Goal: Task Accomplishment & Management: Manage account settings

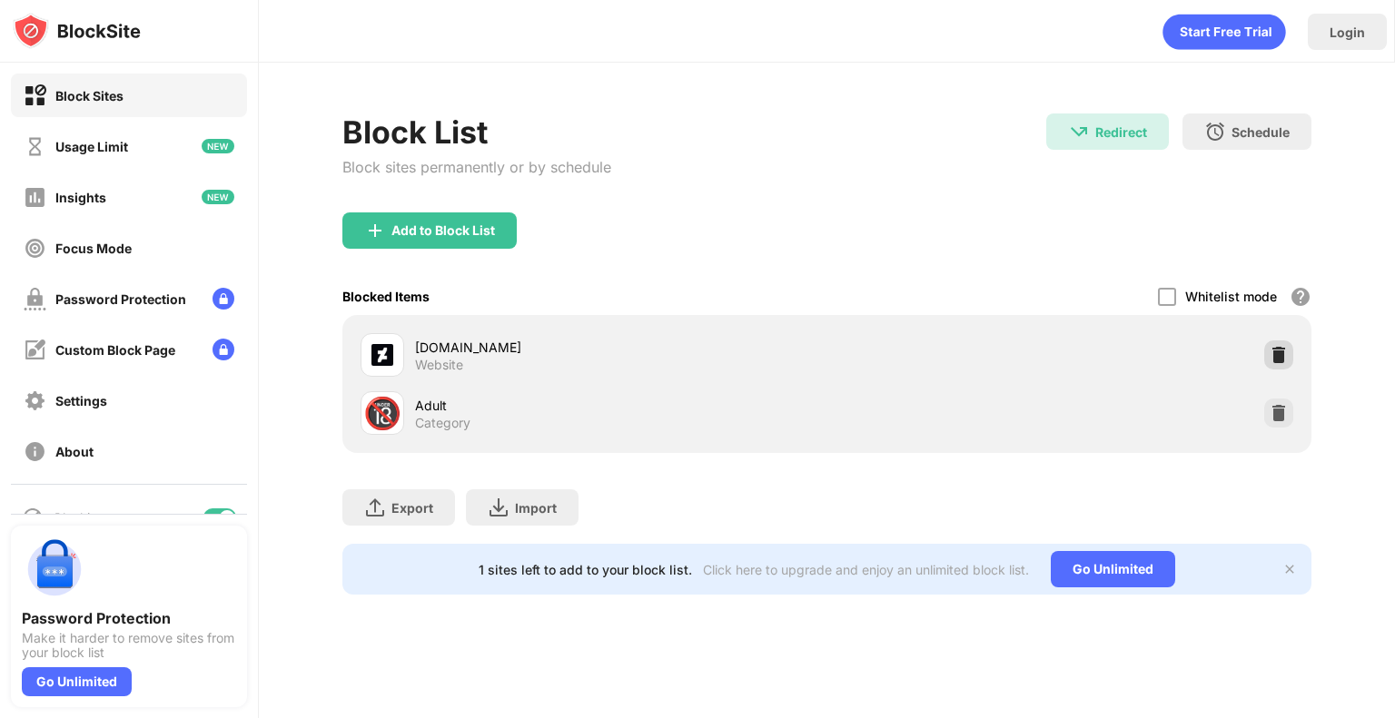
click at [1284, 366] on div at bounding box center [1278, 355] width 29 height 29
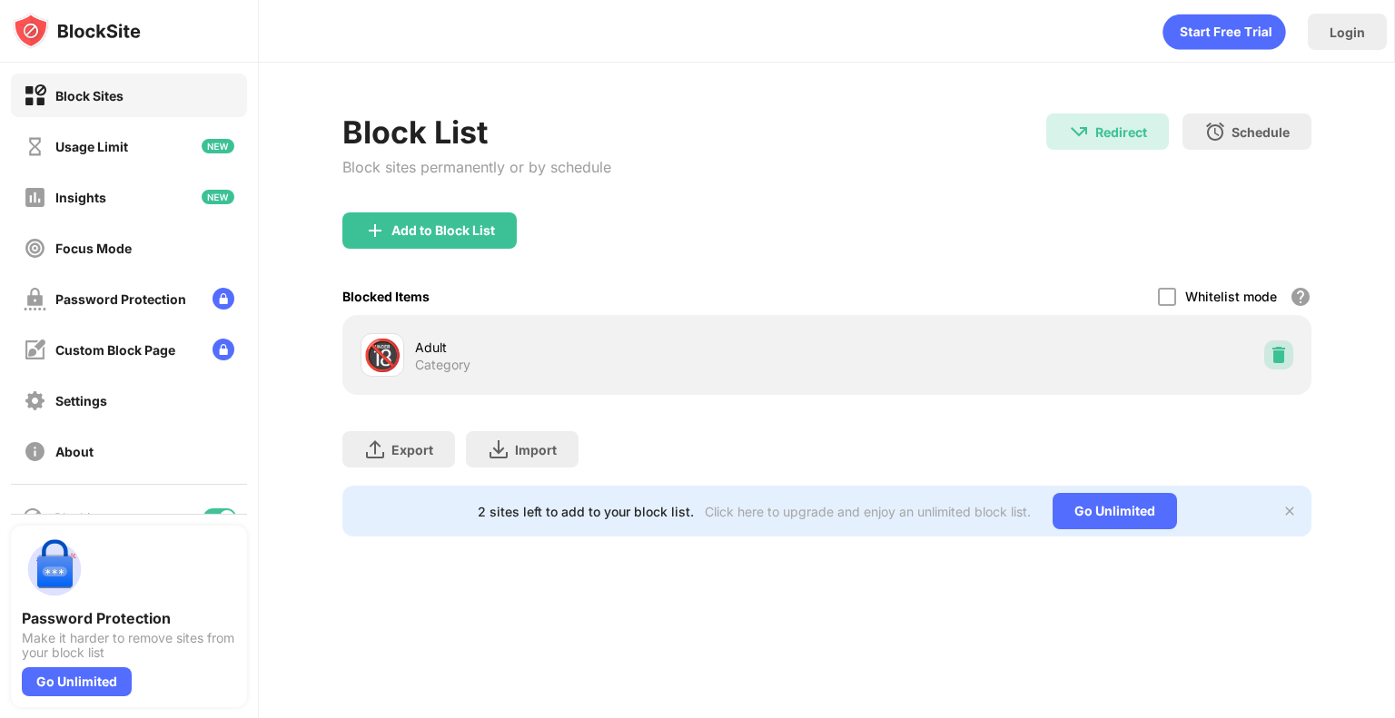
click at [1278, 361] on img at bounding box center [1279, 355] width 18 height 18
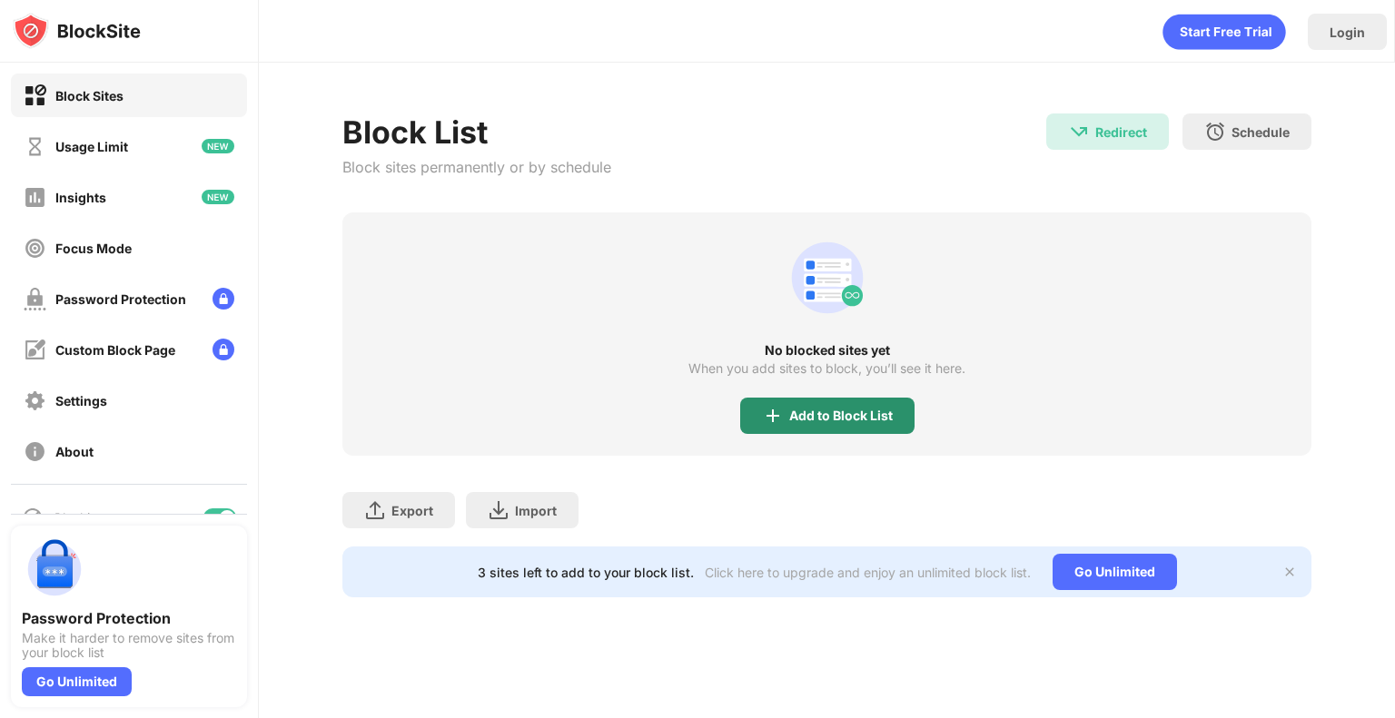
click at [805, 411] on div "Add to Block List" at bounding box center [841, 416] width 104 height 15
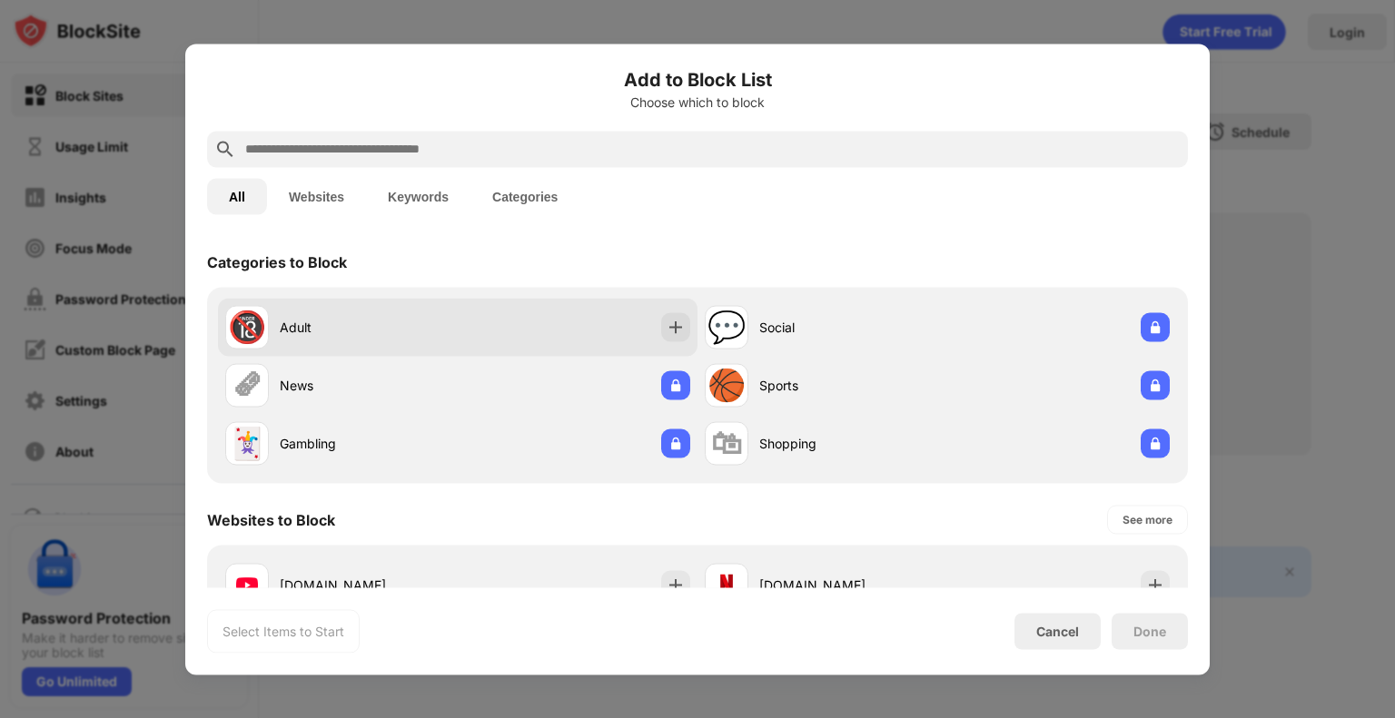
click at [380, 331] on div "Adult" at bounding box center [369, 327] width 178 height 19
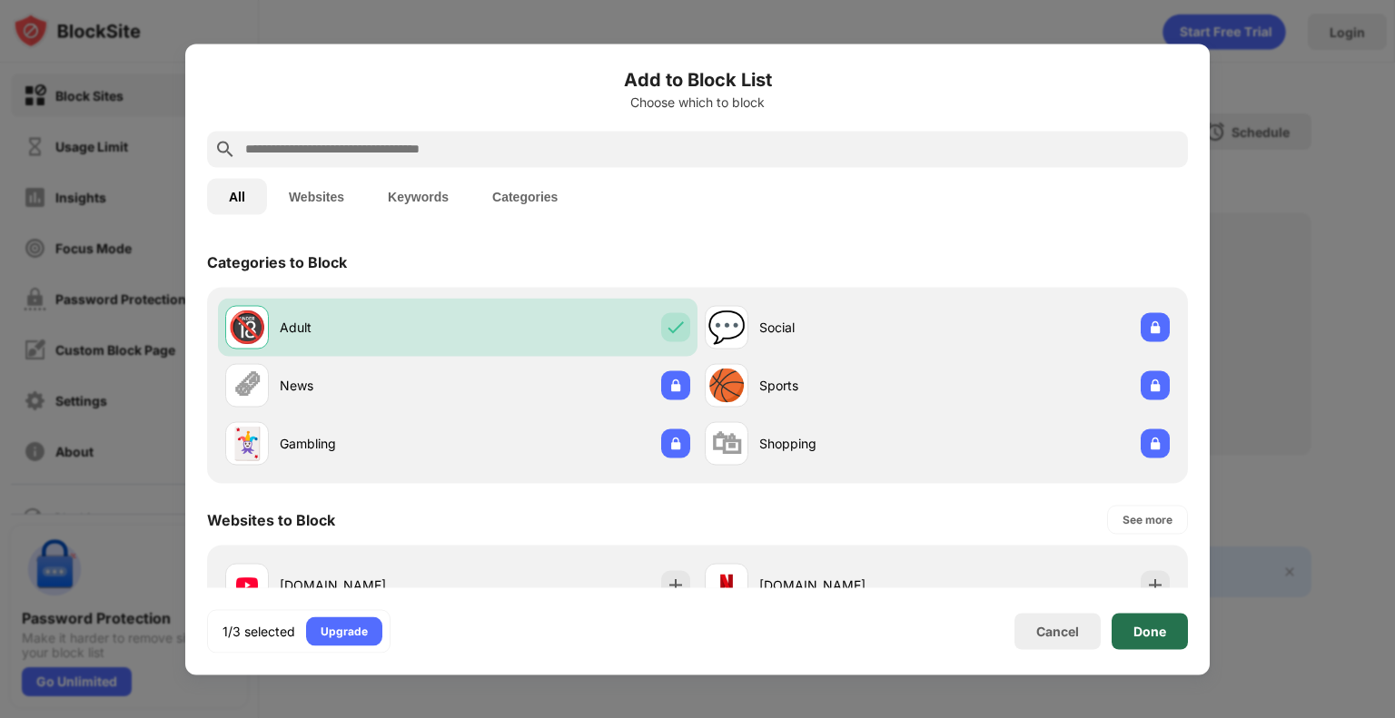
click at [1143, 634] on div "Done" at bounding box center [1149, 631] width 33 height 15
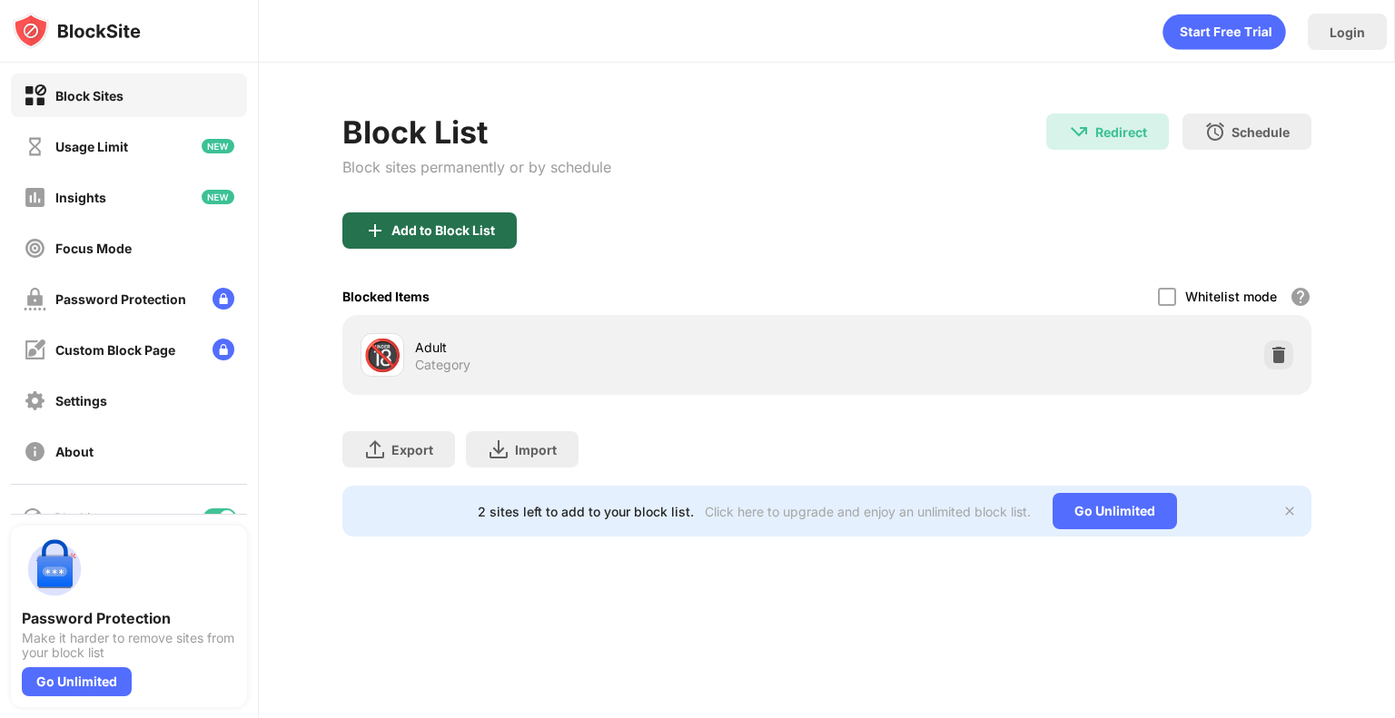
click at [391, 228] on div "Add to Block List" at bounding box center [443, 230] width 104 height 15
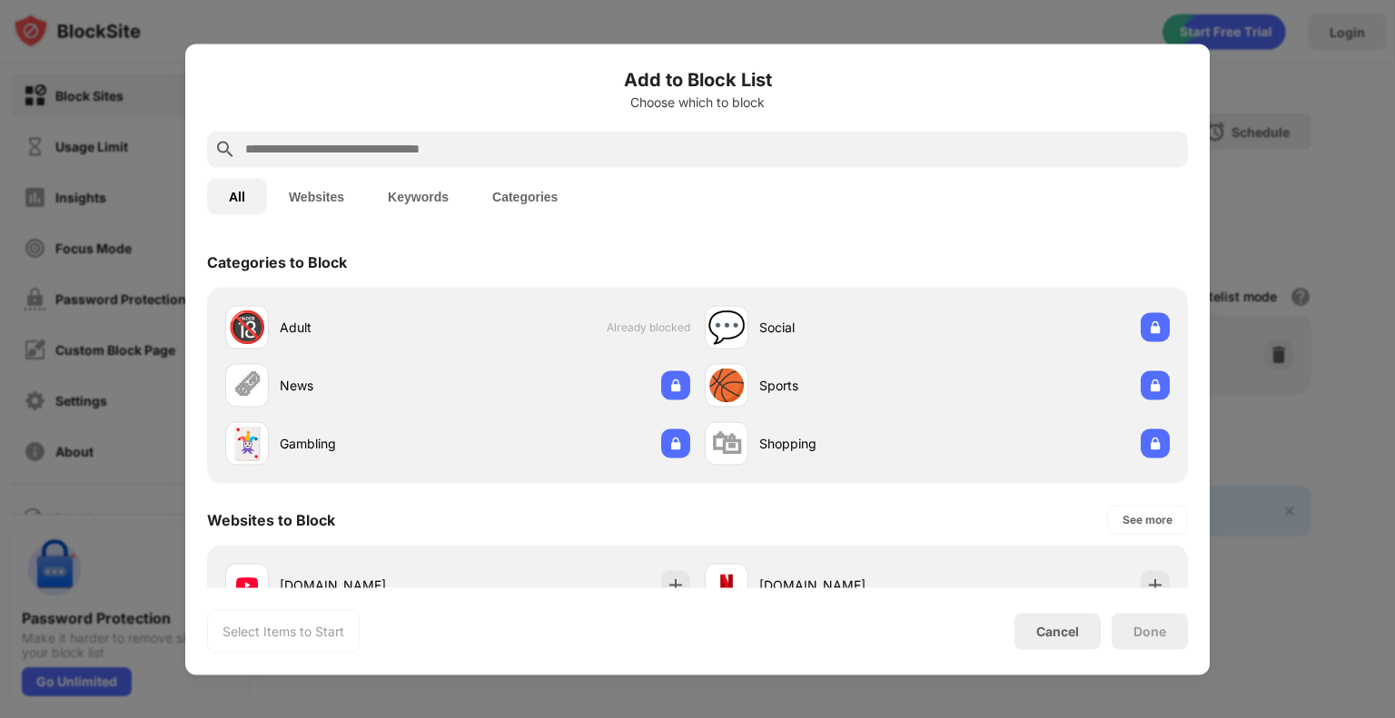
click at [353, 152] on input "text" at bounding box center [711, 149] width 937 height 22
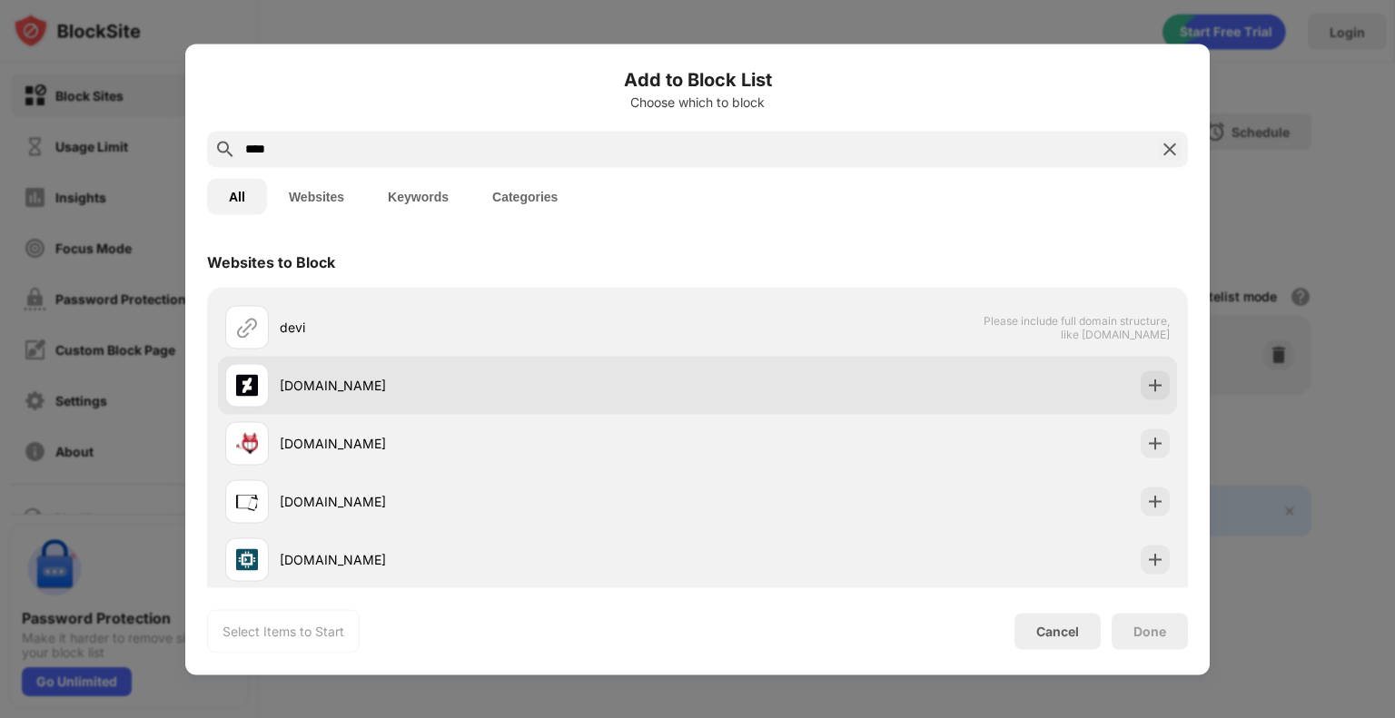
type input "****"
click at [356, 381] on div "[DOMAIN_NAME]" at bounding box center [489, 385] width 418 height 19
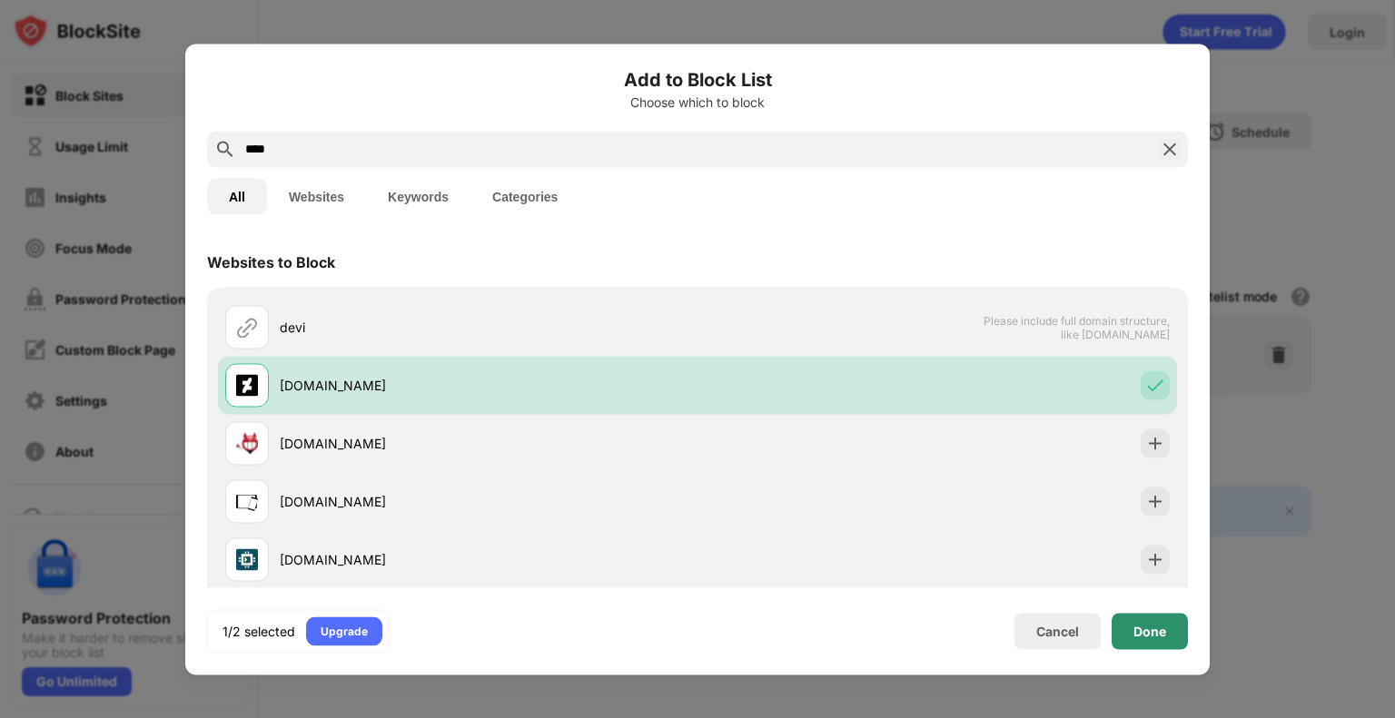
click at [1152, 632] on div "Done" at bounding box center [1149, 631] width 33 height 15
